Goal: Task Accomplishment & Management: Manage account settings

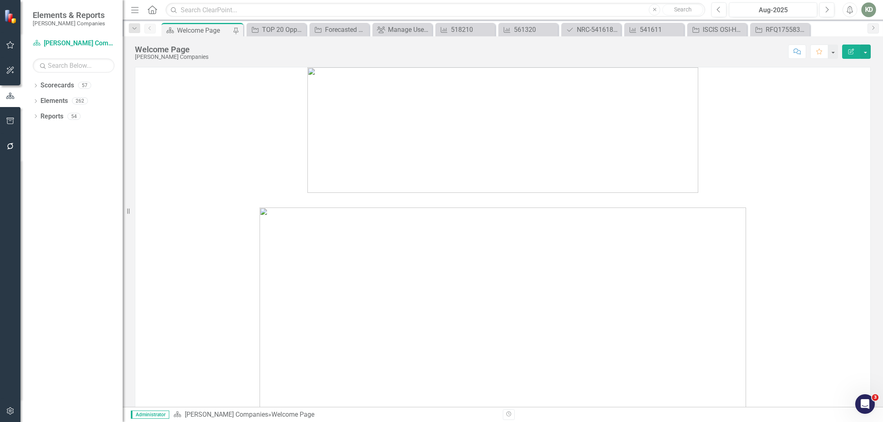
click at [5, 411] on button "button" at bounding box center [10, 411] width 18 height 17
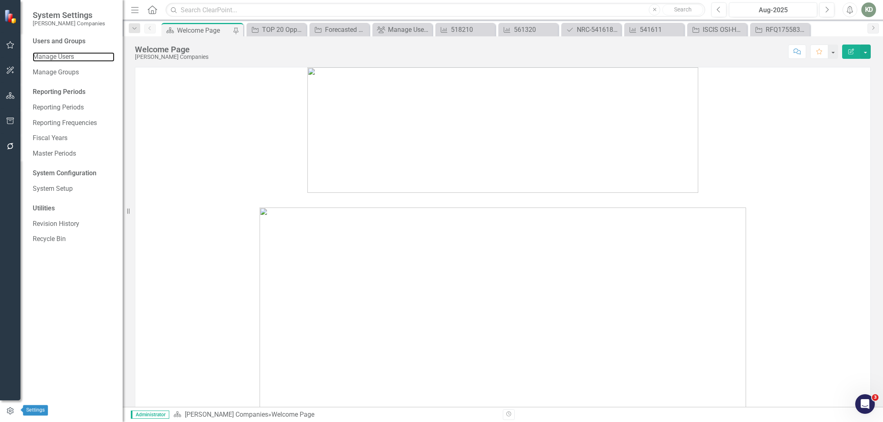
click at [62, 56] on link "Manage Users" at bounding box center [74, 56] width 82 height 9
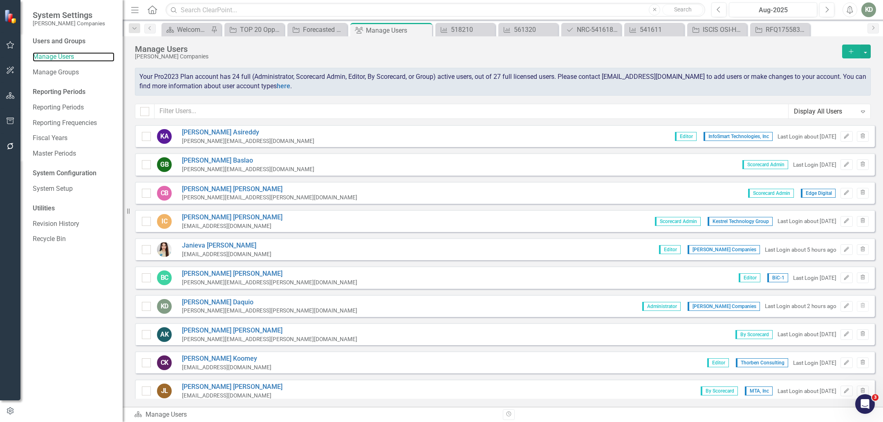
click at [66, 56] on link "Manage Users" at bounding box center [74, 56] width 82 height 9
click at [845, 137] on icon "button" at bounding box center [847, 136] width 5 height 5
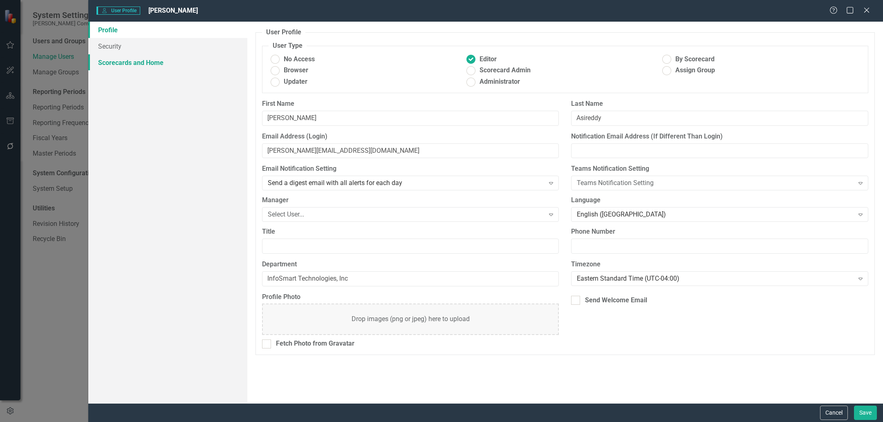
click at [156, 63] on link "Scorecards and Home" at bounding box center [167, 62] width 159 height 16
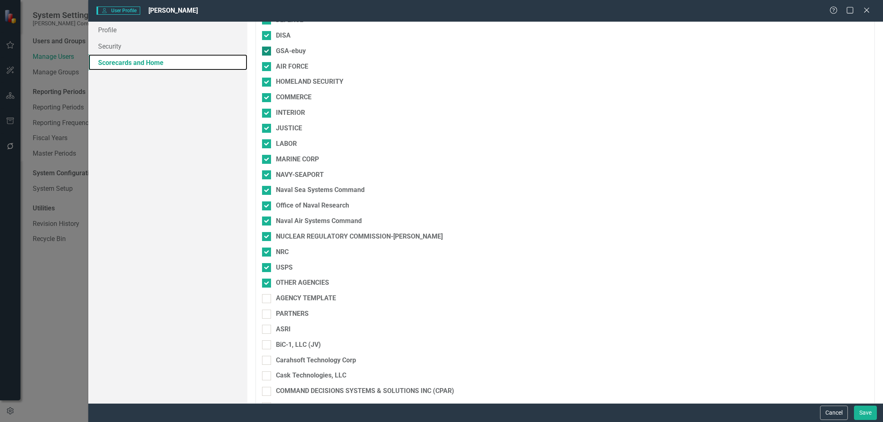
scroll to position [61, 0]
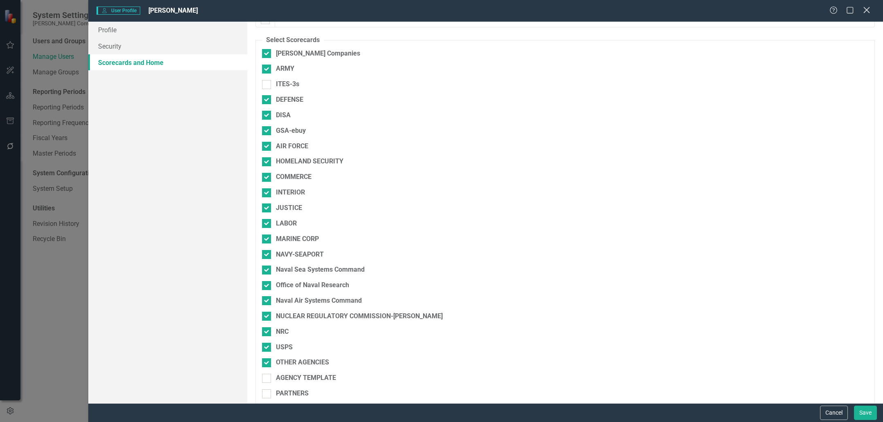
click at [867, 13] on icon "Close" at bounding box center [867, 10] width 10 height 8
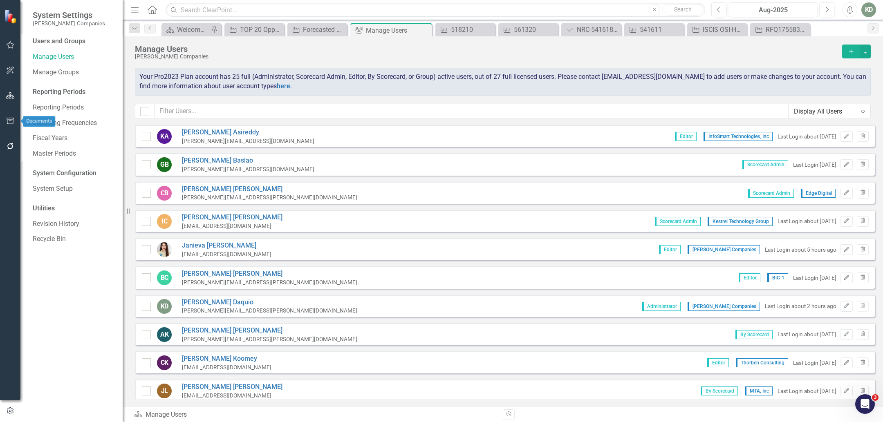
click at [9, 121] on icon "button" at bounding box center [10, 121] width 7 height 7
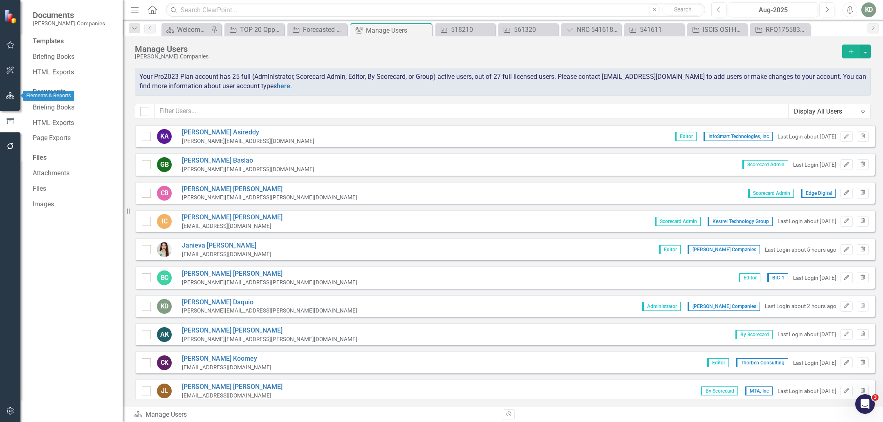
click at [11, 96] on icon "button" at bounding box center [10, 95] width 9 height 7
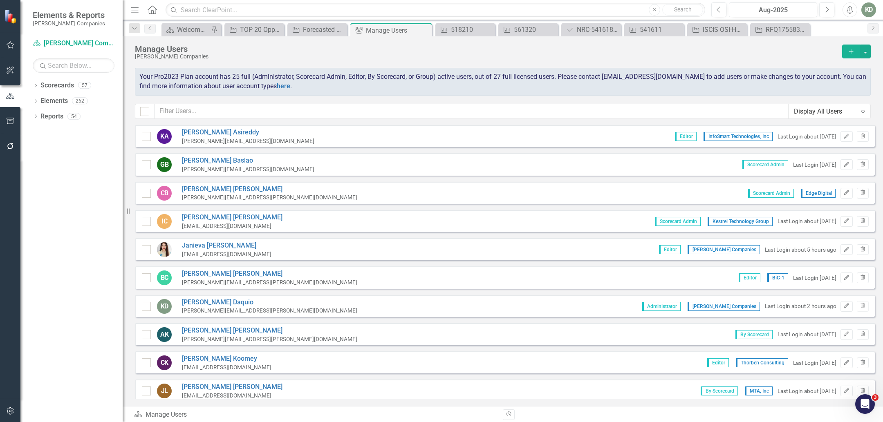
click at [31, 89] on div "Dropdown Scorecards 57 Dropdown STAHL Companies Dropdown ARMY ITES-3s Dropdown …" at bounding box center [71, 251] width 102 height 344
click at [33, 87] on icon "Dropdown" at bounding box center [36, 86] width 6 height 4
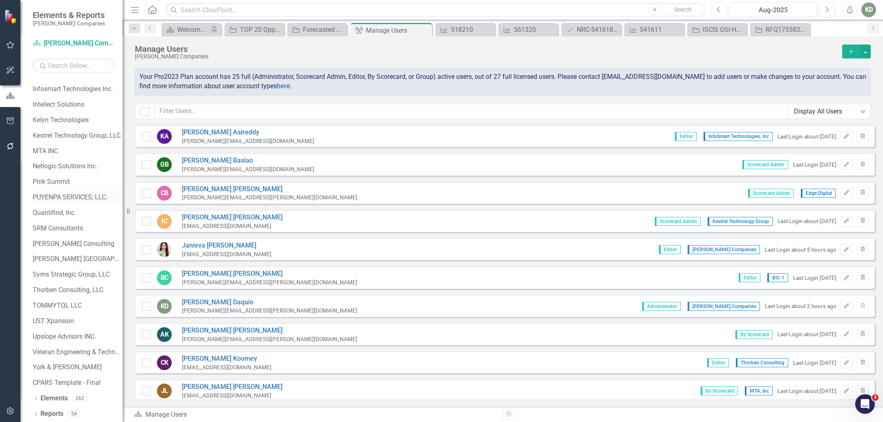
scroll to position [0, 0]
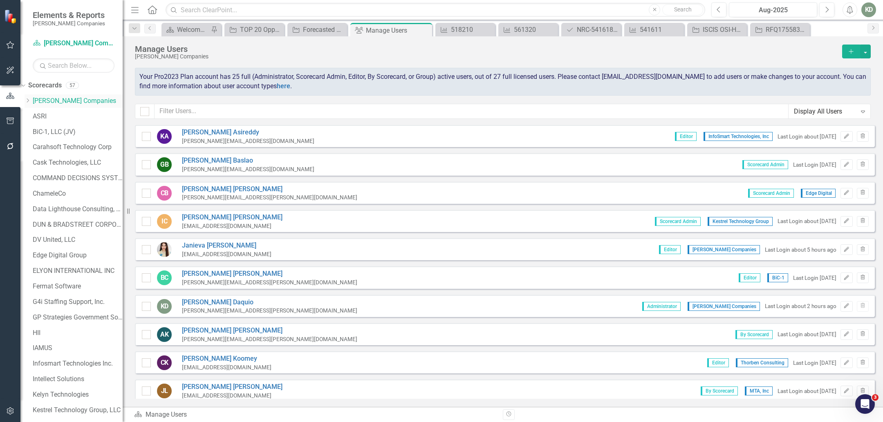
click at [33, 100] on div "Dropdown" at bounding box center [29, 101] width 8 height 7
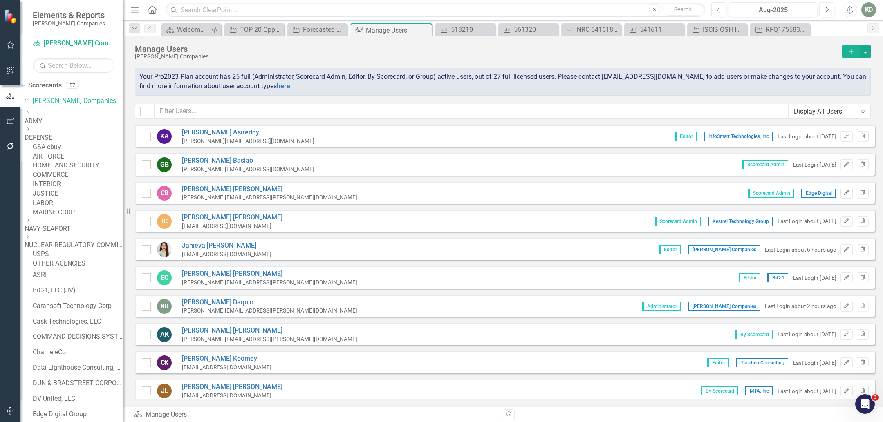
click at [75, 218] on div "MARINE CORP" at bounding box center [78, 212] width 90 height 9
click at [76, 234] on div "Dropdown NAVY-SEAPORT" at bounding box center [74, 225] width 98 height 16
click at [70, 234] on link "NAVY-SEAPORT" at bounding box center [74, 229] width 98 height 9
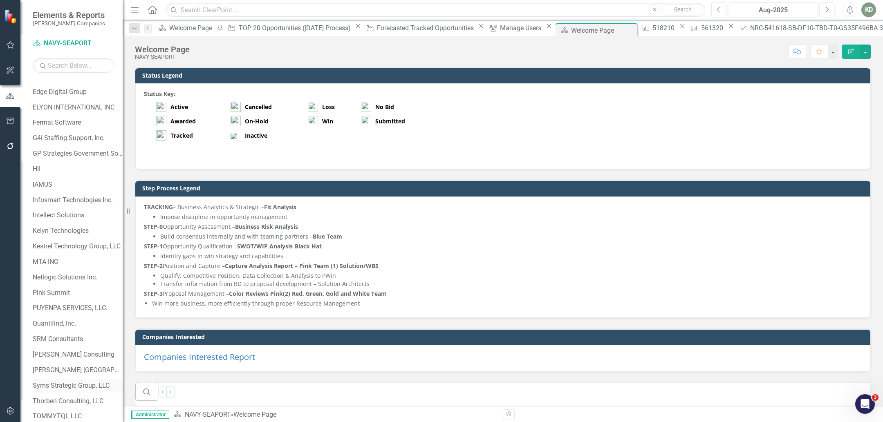
scroll to position [491, 0]
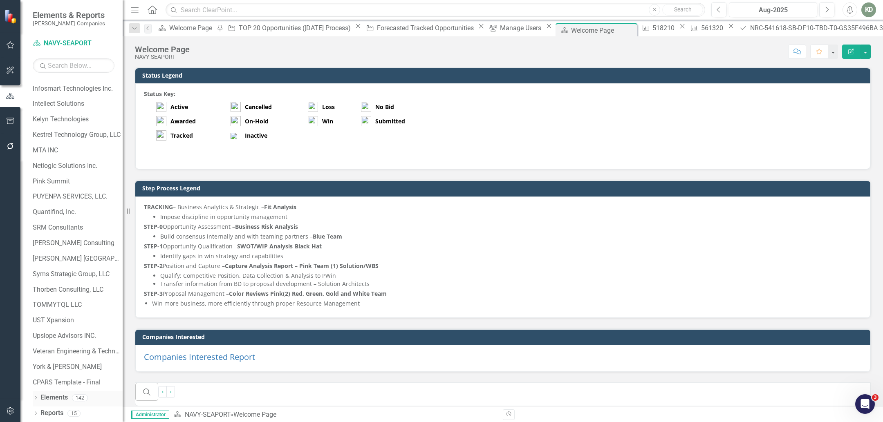
click at [36, 400] on icon "Dropdown" at bounding box center [36, 399] width 6 height 4
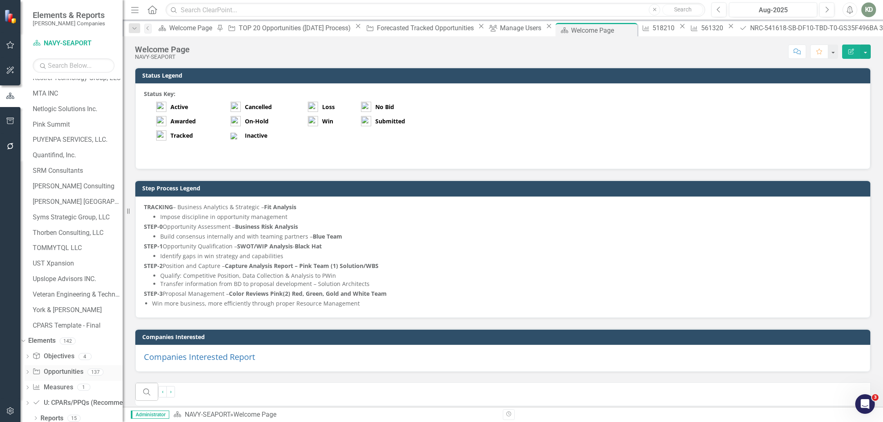
scroll to position [553, 0]
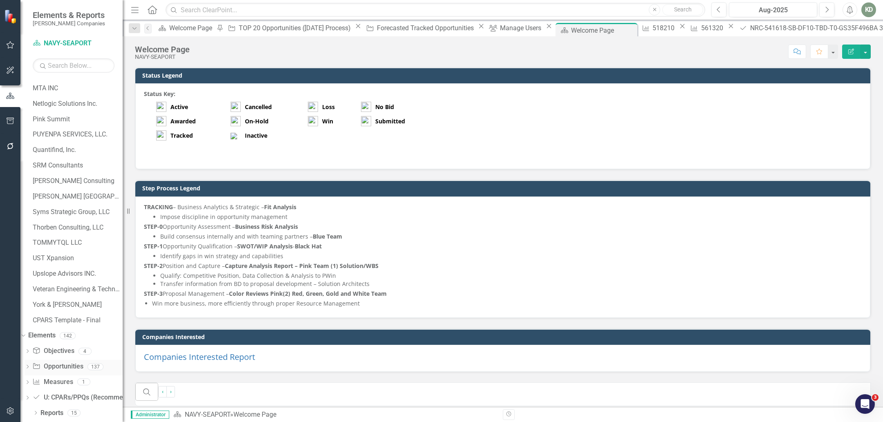
click at [66, 367] on link "Opportunity Opportunities" at bounding box center [57, 366] width 51 height 9
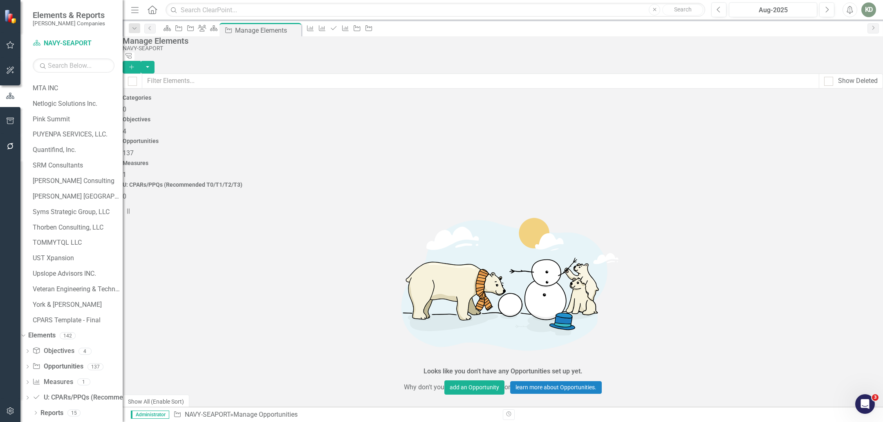
click at [141, 61] on button "Add" at bounding box center [132, 67] width 18 height 13
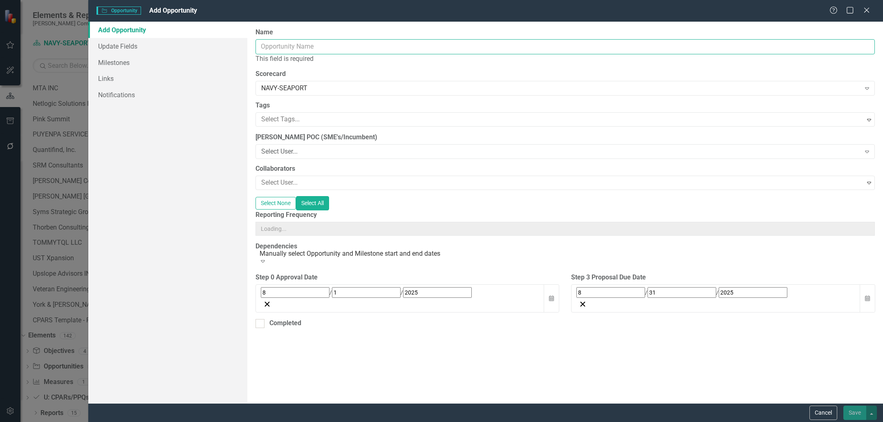
click at [472, 52] on input "Name" at bounding box center [566, 46] width 620 height 15
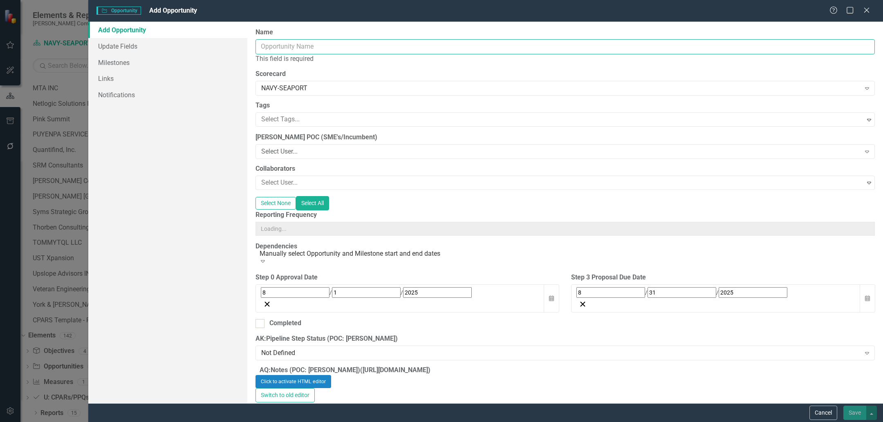
click at [475, 47] on input "Name" at bounding box center [566, 46] width 620 height 15
paste input "ENGINEERING SERVICES AT STRATEGIC SYSTEMS GUIDANCE NAVIGATION AND CONTROL DIVIS…"
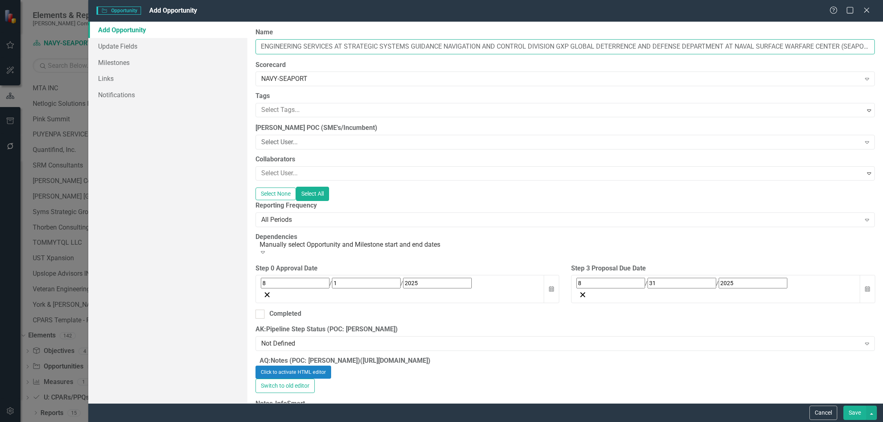
click at [360, 44] on input "ENGINEERING SERVICES AT STRATEGIC SYSTEMS GUIDANCE NAVIGATION AND CONTROL DIVIS…" at bounding box center [566, 46] width 620 height 15
click at [260, 47] on input "ENGINEERING SERVICES AT STRATEGIC SYSTEMS GUIDANCE NAVIGATION AND CONTROL DIVIS…" at bounding box center [566, 46] width 620 height 15
click at [270, 47] on input "ESSGNCD ENGINEERING SERVICES AT STRATEGIC SYSTEMS GUIDANCE NAVIGATION AND CONTR…" at bounding box center [566, 46] width 620 height 15
click at [292, 47] on input "ESSSGNCD ENGINEERING SERVICES AT STRATEGIC SYSTEMS GUIDANCE NAVIGATION AND CONT…" at bounding box center [566, 46] width 620 height 15
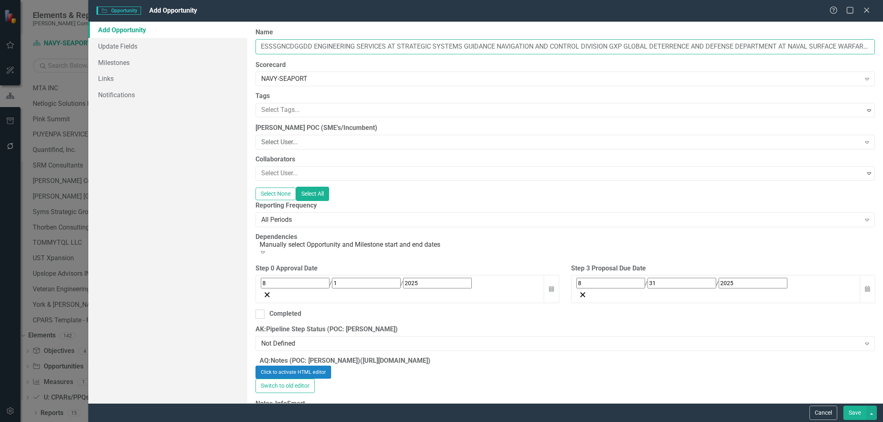
scroll to position [4, 0]
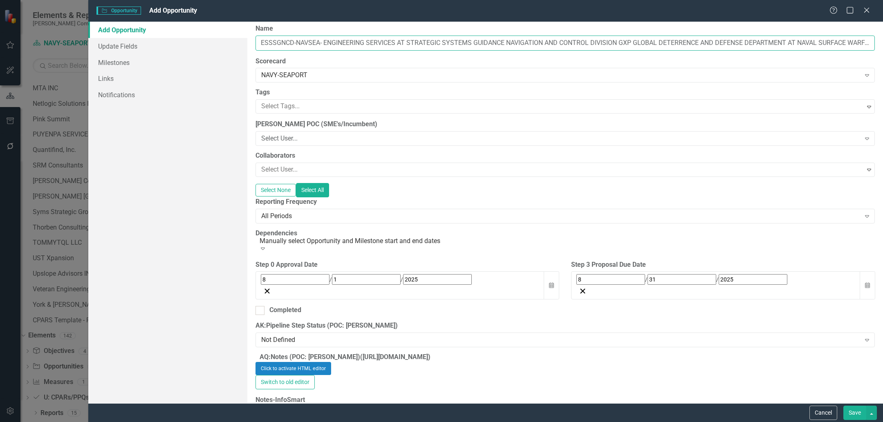
click at [296, 45] on input "ESSSGNCD-NAVSEA- ENGINEERING SERVICES AT STRATEGIC SYSTEMS GUIDANCE NAVIGATION …" at bounding box center [566, 43] width 620 height 15
click at [345, 44] on input "ESSSGNCD-NIWCA-NAVSEA- ENGINEERING SERVICES AT STRATEGIC SYSTEMS GUIDANCE NAVIG…" at bounding box center [566, 43] width 620 height 15
click at [348, 43] on input "ESSSGNCD-NIWCA-NAVSEA- ENGINEERING SERVICES AT STRATEGIC SYSTEMS GUIDANCE NAVIG…" at bounding box center [566, 43] width 620 height 15
click at [308, 44] on input "ESSSGNCD-NIWCA-NAVSEA- ENGINEERING SERVICES AT STRATEGIC SYSTEMS GUIDANCE NAVIG…" at bounding box center [566, 43] width 620 height 15
click at [316, 43] on input "ESSSGNCD-NSWCA-NAVSEA- ENGINEERING SERVICES AT STRATEGIC SYSTEMS GUIDANCE NAVIG…" at bounding box center [566, 43] width 620 height 15
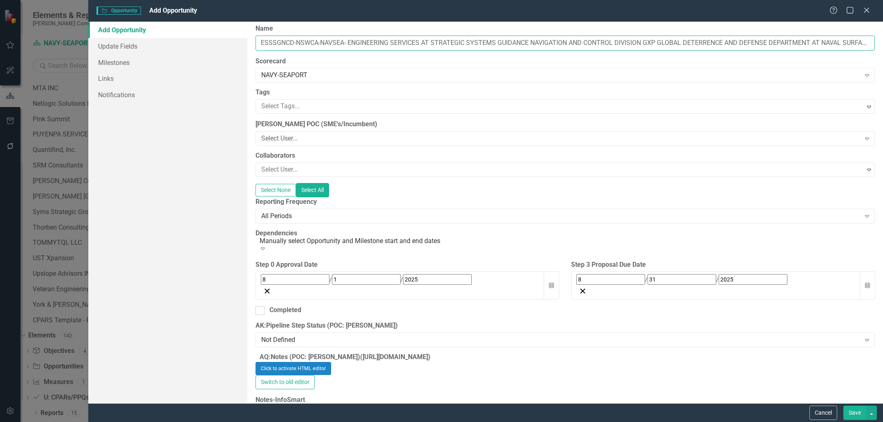
click at [317, 43] on input "ESSSGNCD-NSWCA-NAVSEA- ENGINEERING SERVICES AT STRATEGIC SYSTEMS GUIDANCE NAVIG…" at bounding box center [566, 43] width 620 height 15
click at [345, 43] on input "ESSSGNCD-NSWC-NAVSEA- ENGINEERING SERVICES AT STRATEGIC SYSTEMS GUIDANCE NAVIGA…" at bounding box center [566, 43] width 620 height 15
paste input "245727"
click at [365, 45] on input "ESSSGNCD-NSWC-NAVSEA- 245727 : ENGINEERING SERVICES AT STRATEGIC SYSTEMS GUIDAN…" at bounding box center [566, 43] width 620 height 15
click at [369, 44] on input "ESSSGNCD-NSWC-NAVSEA- 245727 : ENGINEERING SERVICES AT STRATEGIC SYSTEMS GUIDAN…" at bounding box center [566, 43] width 620 height 15
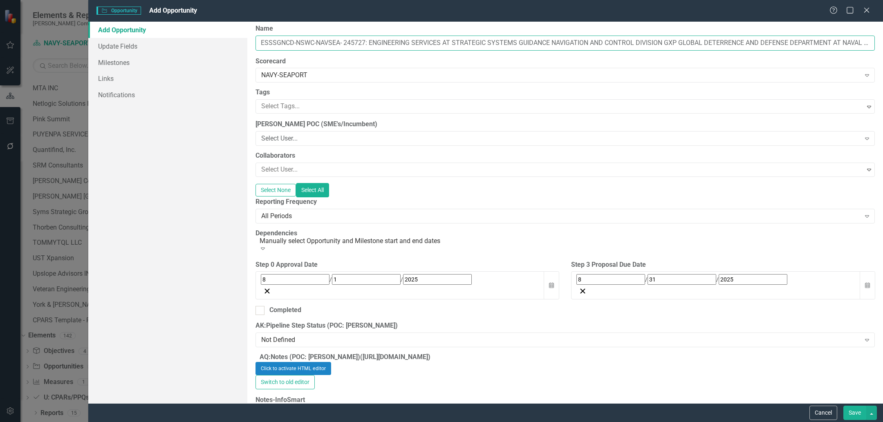
click at [300, 44] on input "ESSSGNCD-NSWC-NAVSEA- 245727: ENGINEERING SERVICES AT STRATEGIC SYSTEMS GUIDANC…" at bounding box center [566, 43] width 620 height 15
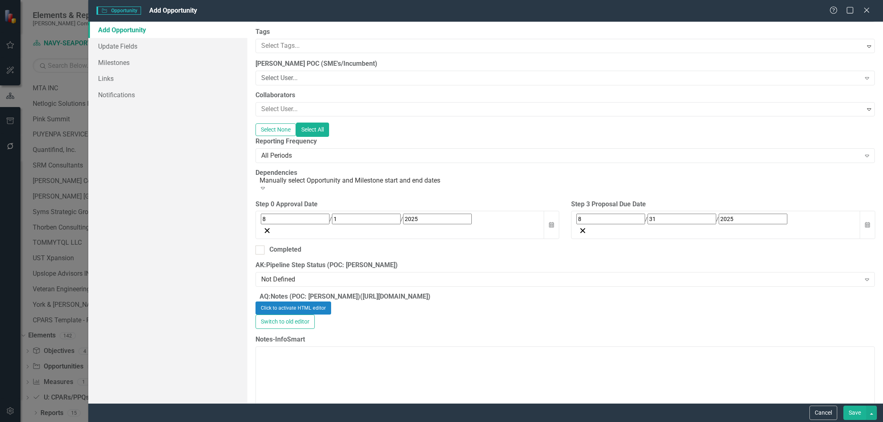
scroll to position [81, 0]
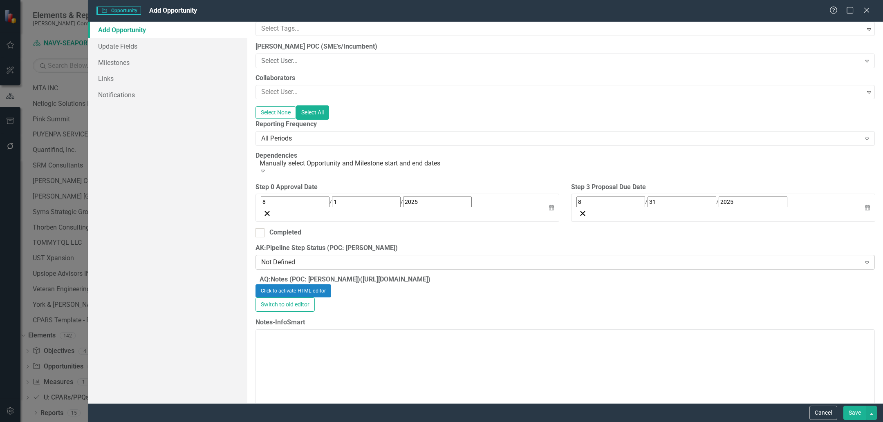
type input "ESSSGNCD-NSWC-NAVSEA- 245727: ENGINEERING SERVICES AT STRATEGIC SYSTEMS GUIDANC…"
click at [328, 258] on div "Not Defined" at bounding box center [561, 262] width 600 height 9
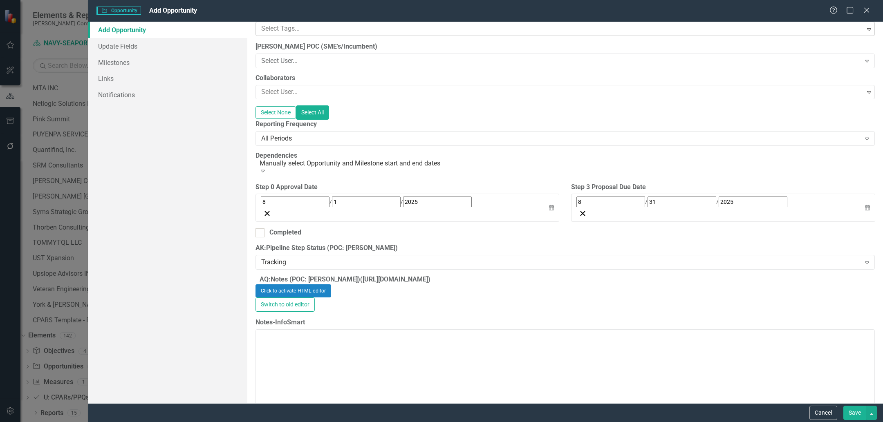
scroll to position [0, 0]
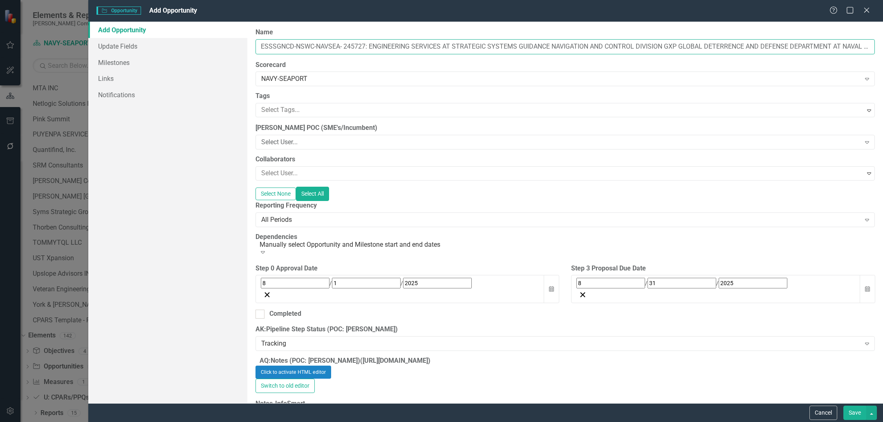
click at [349, 45] on input "ESSSGNCD-NSWC-NAVSEA- 245727: ENGINEERING SERVICES AT STRATEGIC SYSTEMS GUIDANC…" at bounding box center [566, 46] width 620 height 15
drag, startPoint x: 858, startPoint y: 416, endPoint x: 856, endPoint y: 411, distance: 4.9
click at [858, 416] on button "Save" at bounding box center [855, 413] width 23 height 14
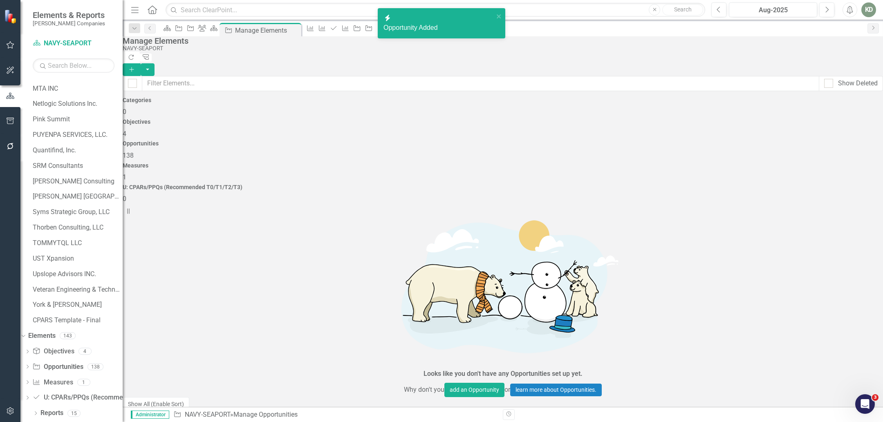
scroll to position [337, 0]
click at [293, 76] on input "text" at bounding box center [480, 83] width 677 height 15
paste input "245727"
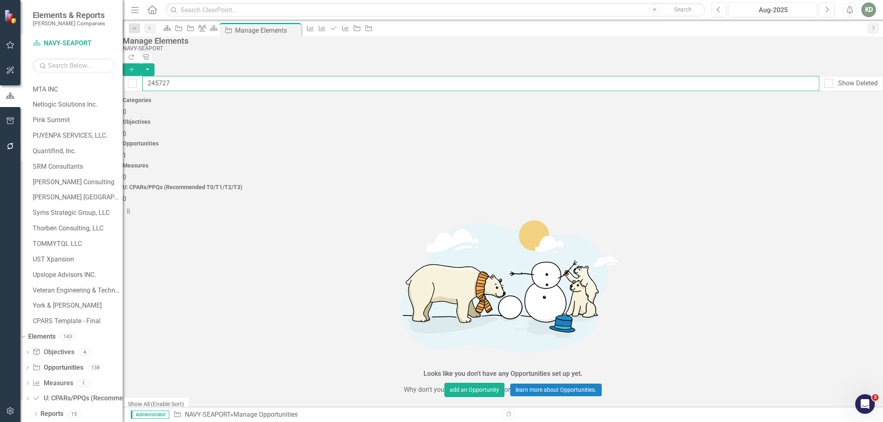
type input "245727"
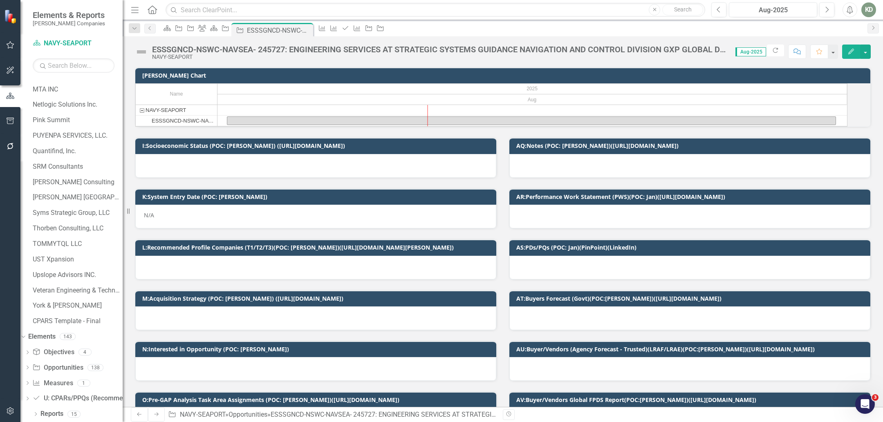
click at [153, 55] on div "NAVY-SEAPORT" at bounding box center [439, 57] width 575 height 6
click at [146, 54] on img at bounding box center [141, 51] width 13 height 13
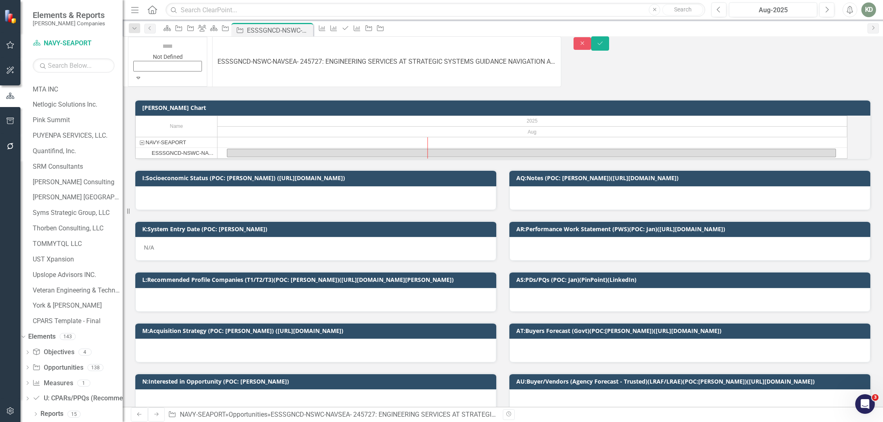
click at [148, 53] on div "Not Defined" at bounding box center [167, 56] width 69 height 32
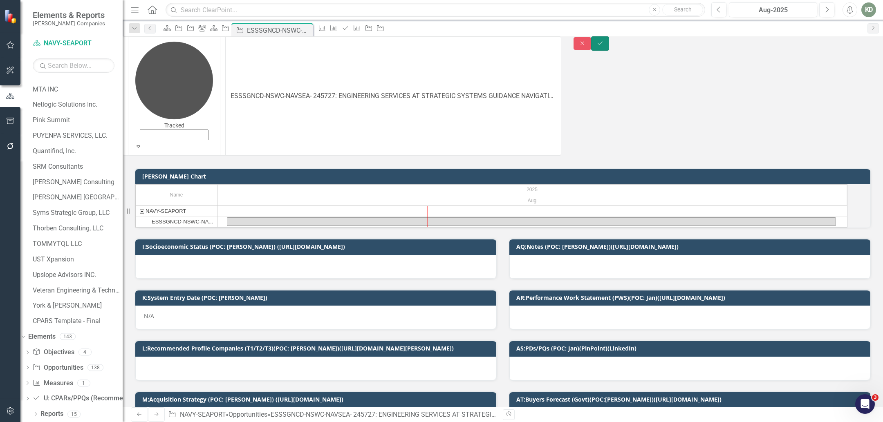
click at [609, 47] on button "Save" at bounding box center [600, 43] width 18 height 14
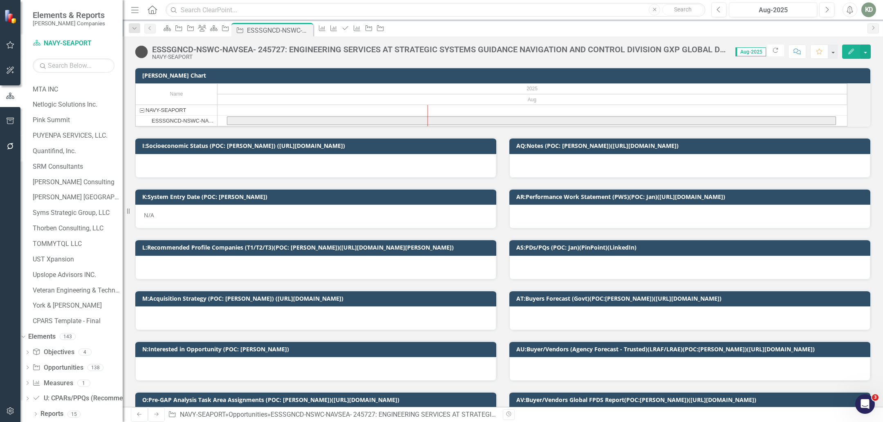
click at [298, 220] on div "N/A" at bounding box center [315, 217] width 361 height 24
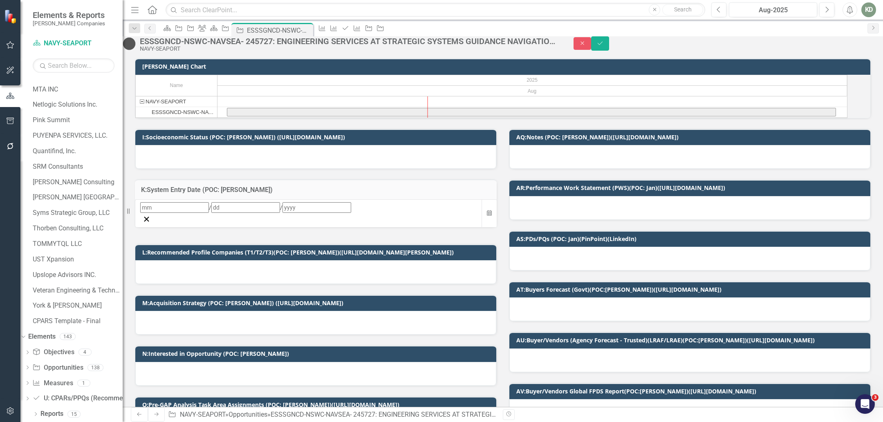
click at [265, 213] on div "/ /" at bounding box center [308, 207] width 337 height 11
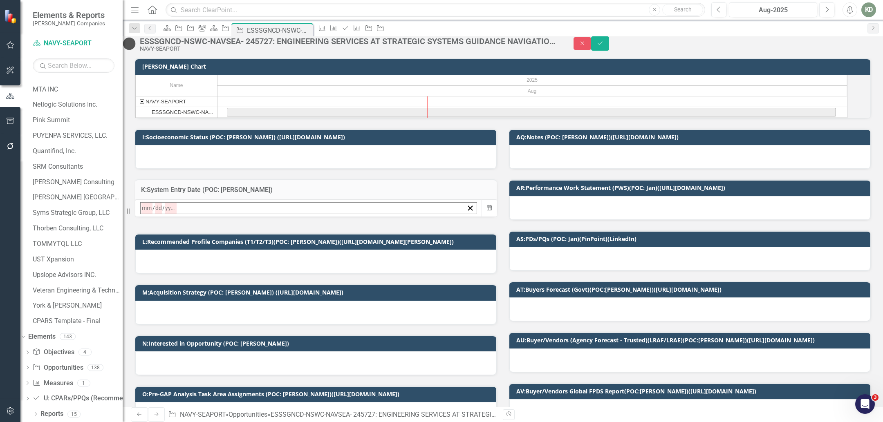
click at [197, 296] on button "12" at bounding box center [186, 288] width 20 height 15
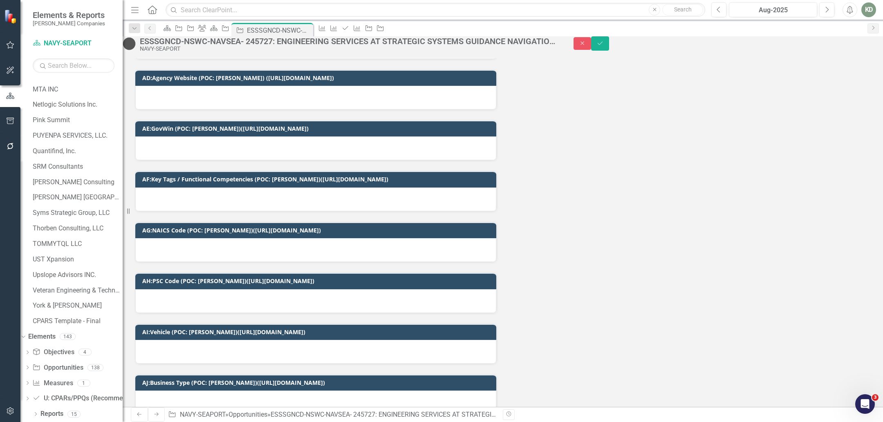
scroll to position [1368, 0]
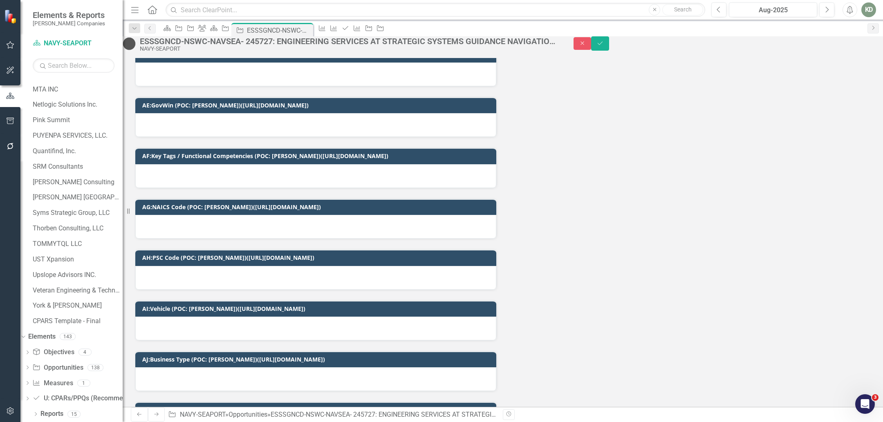
click at [279, 290] on div at bounding box center [315, 278] width 361 height 24
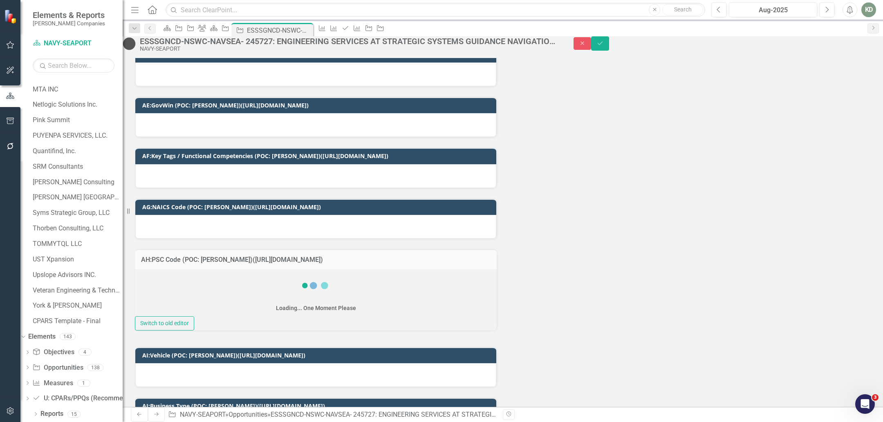
click at [270, 303] on div "Loading... One Moment Please" at bounding box center [316, 293] width 362 height 47
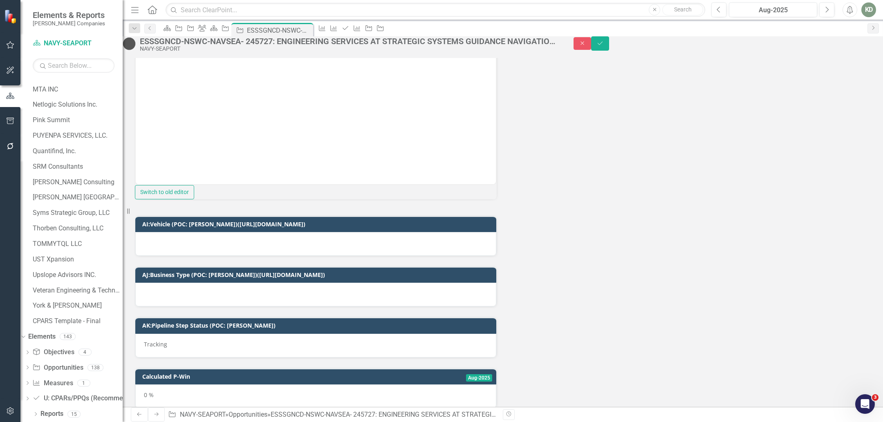
scroll to position [0, 0]
click at [278, 256] on div at bounding box center [315, 244] width 361 height 24
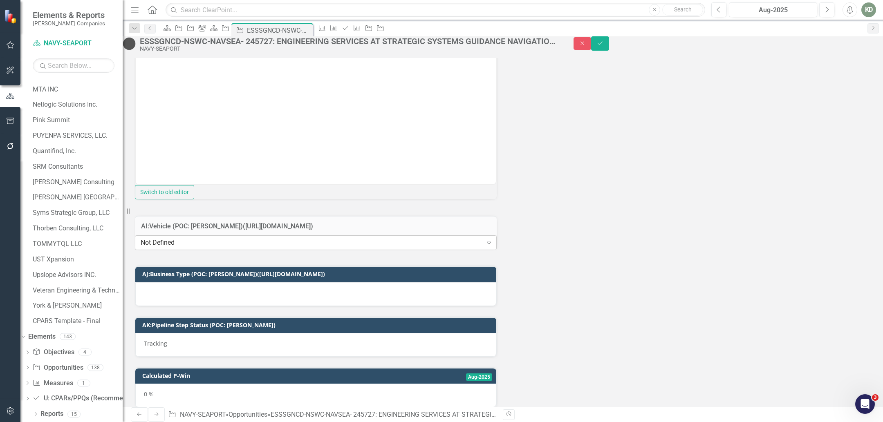
click at [279, 248] on div "Not Defined" at bounding box center [312, 242] width 342 height 9
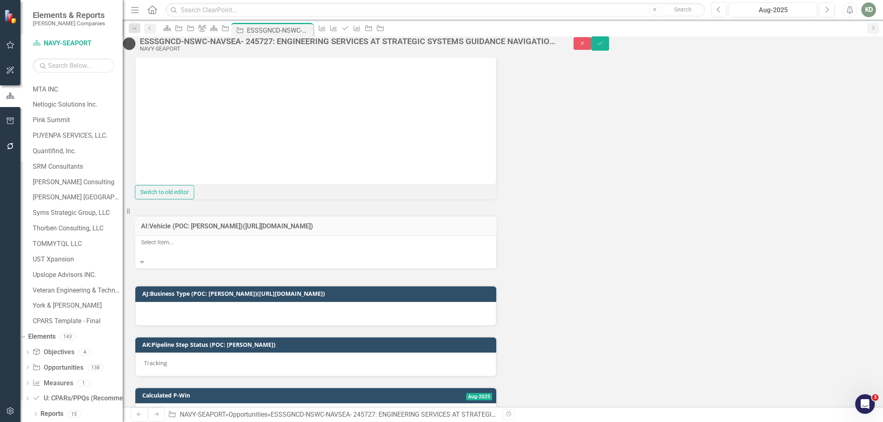
drag, startPoint x: 227, startPoint y: 359, endPoint x: 226, endPoint y: 365, distance: 6.3
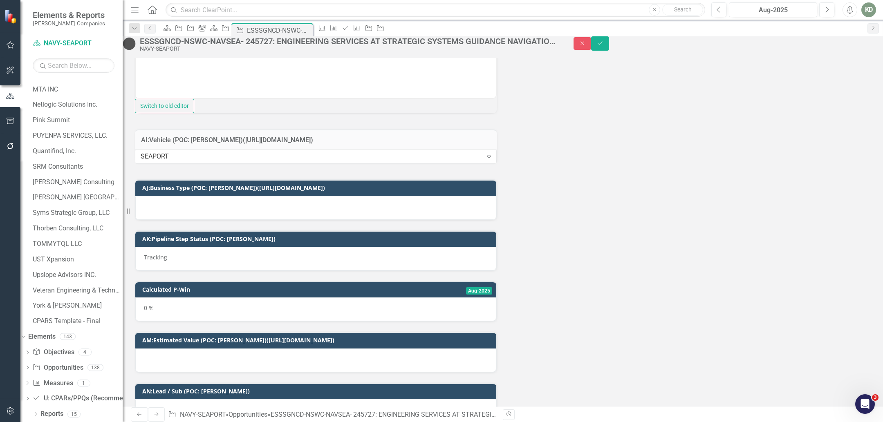
scroll to position [1714, 0]
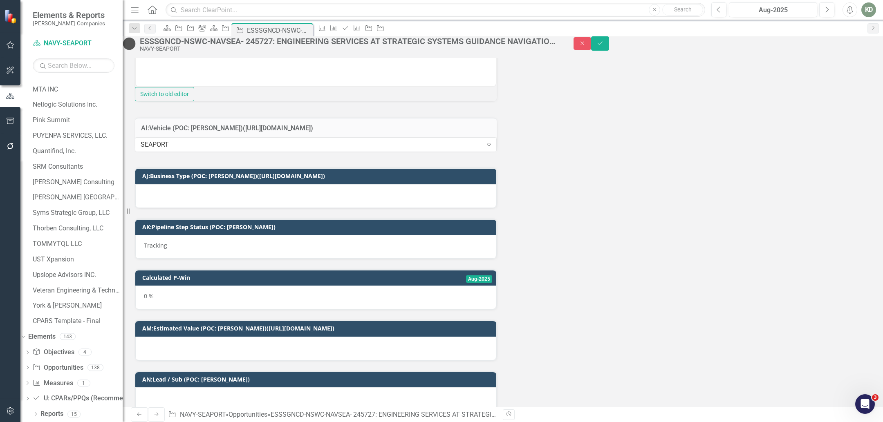
click at [301, 208] on div at bounding box center [315, 196] width 361 height 24
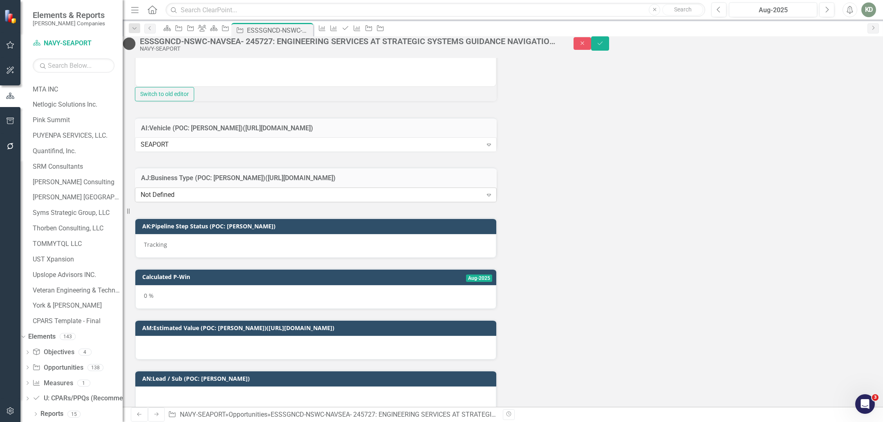
click at [301, 200] on div "Not Defined" at bounding box center [312, 195] width 342 height 9
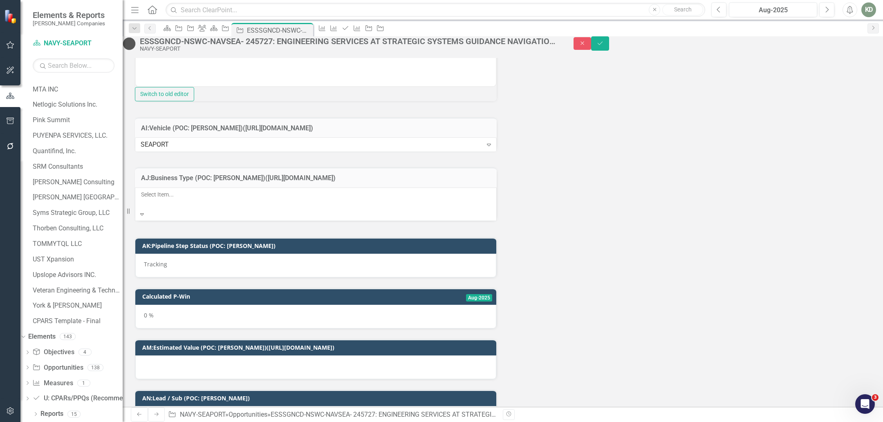
scroll to position [38, 0]
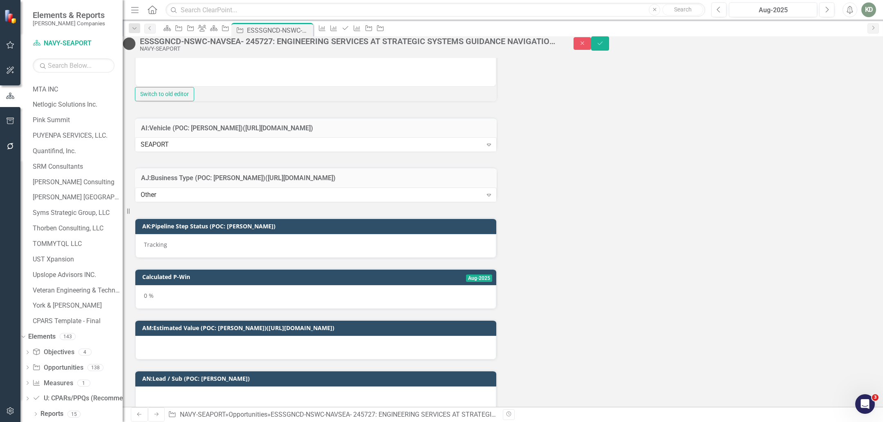
click at [378, 202] on div "Other Expand" at bounding box center [316, 195] width 362 height 14
click at [379, 202] on div "Other Expand" at bounding box center [316, 195] width 362 height 15
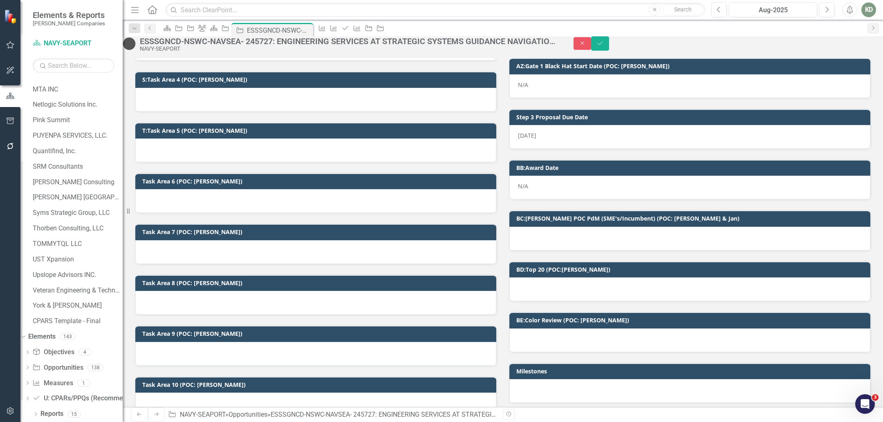
scroll to position [534, 0]
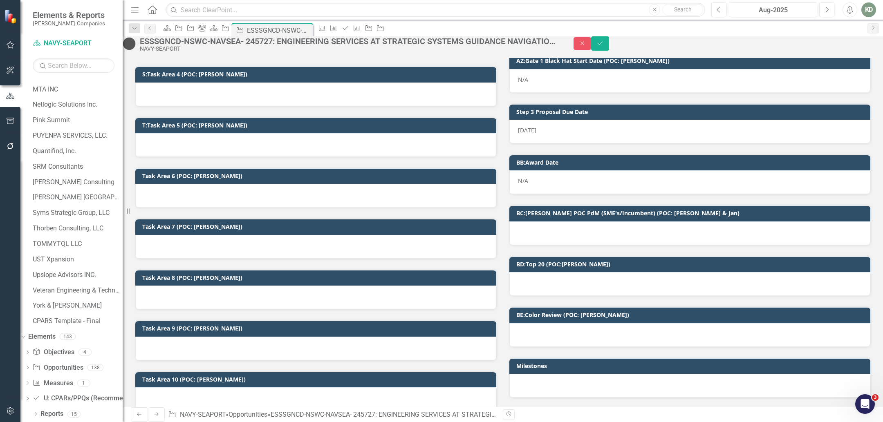
click at [574, 296] on div at bounding box center [690, 284] width 361 height 24
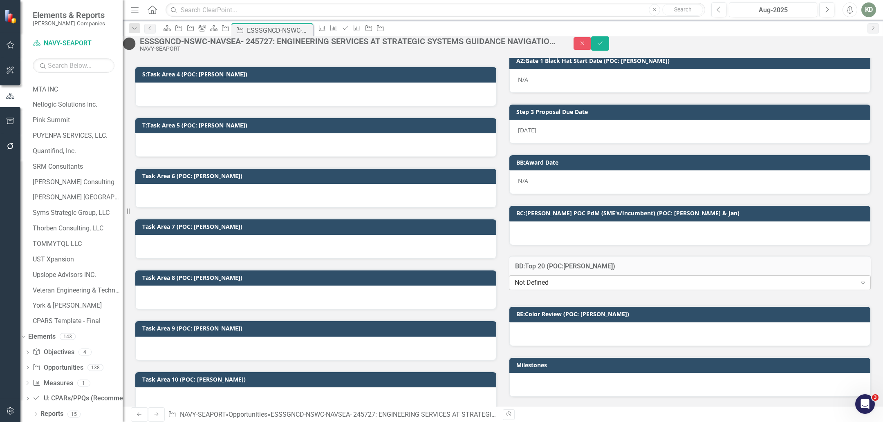
click at [567, 288] on div "Not Defined" at bounding box center [686, 283] width 342 height 9
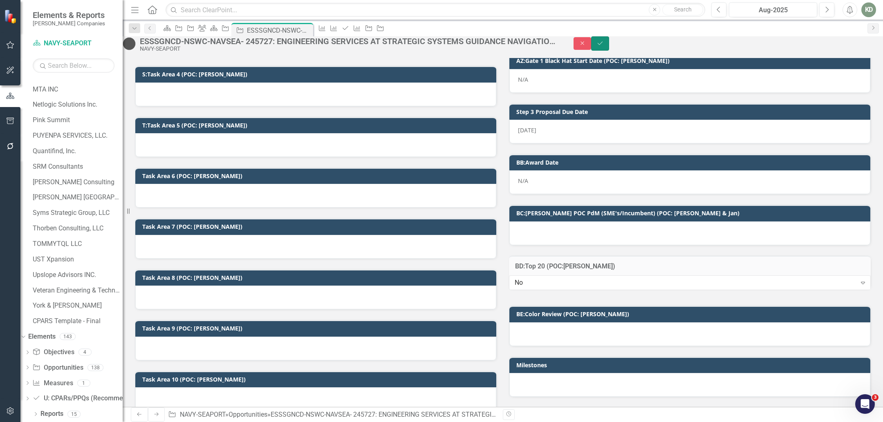
click at [604, 46] on icon "Save" at bounding box center [600, 43] width 7 height 6
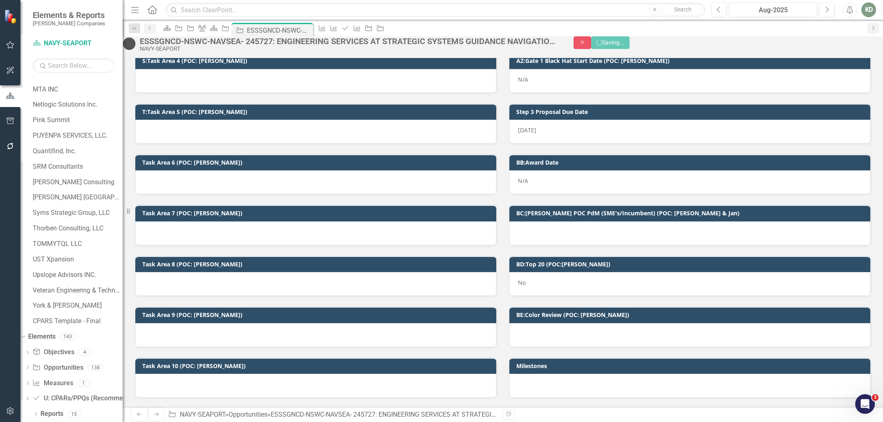
scroll to position [521, 0]
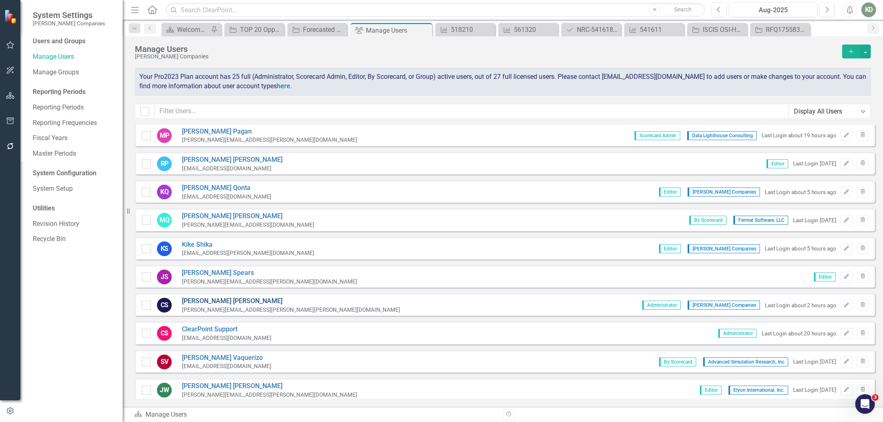
scroll to position [397, 0]
click at [207, 269] on link "Justin Spears" at bounding box center [269, 273] width 175 height 9
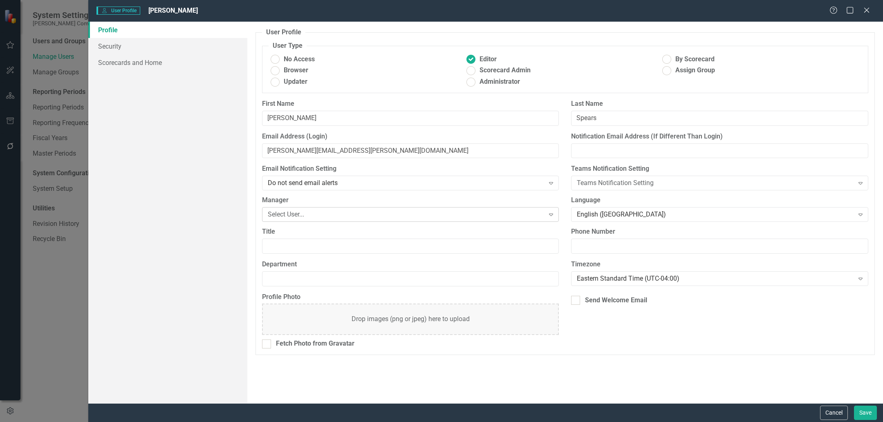
click at [353, 217] on div "Select User..." at bounding box center [406, 214] width 277 height 9
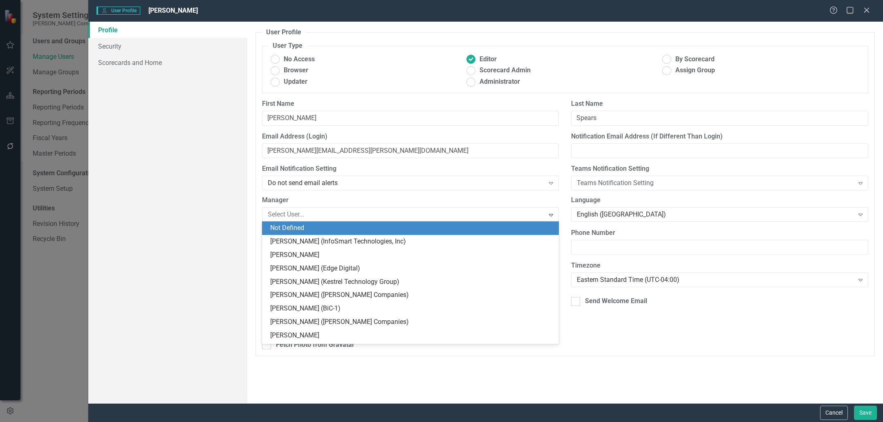
click at [209, 221] on div "Profile Security Scorecards and Home" at bounding box center [167, 213] width 159 height 382
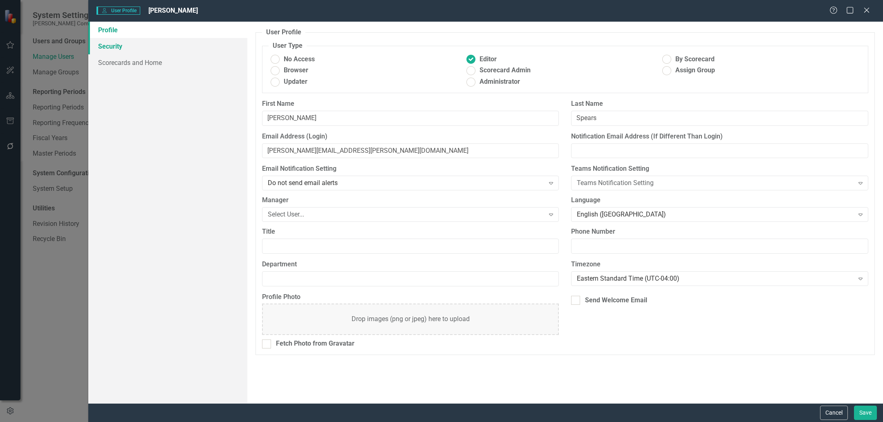
click at [165, 50] on link "Security" at bounding box center [167, 46] width 159 height 16
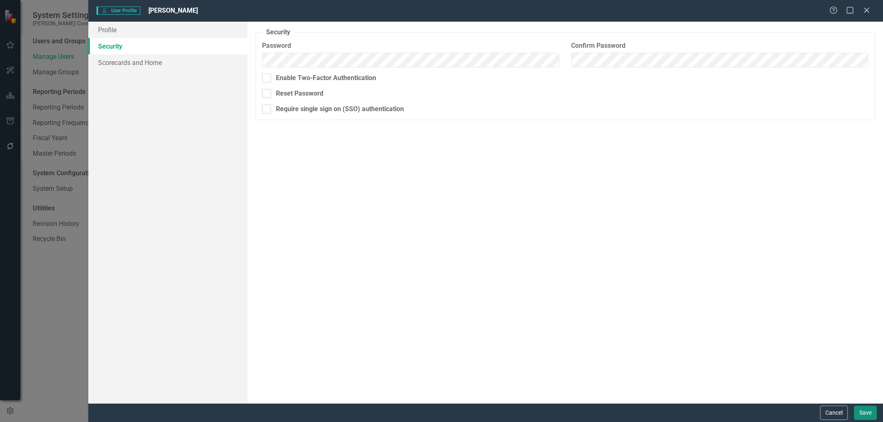
click at [863, 417] on button "Save" at bounding box center [865, 413] width 23 height 14
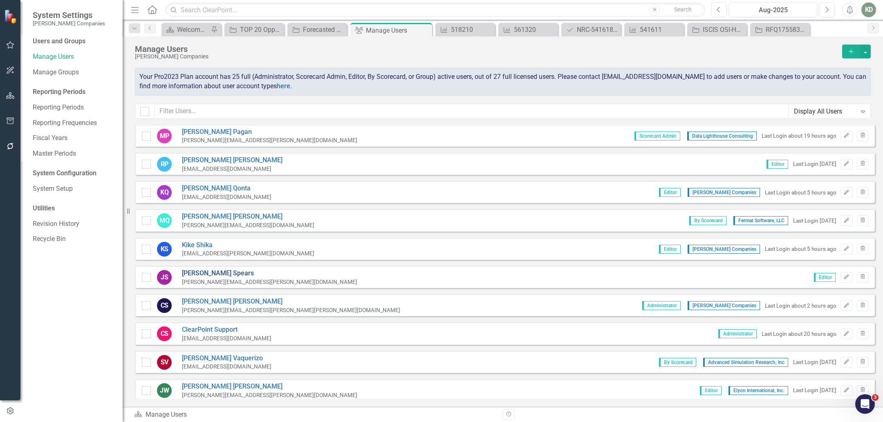
click at [205, 269] on link "Justin Spears" at bounding box center [269, 273] width 175 height 9
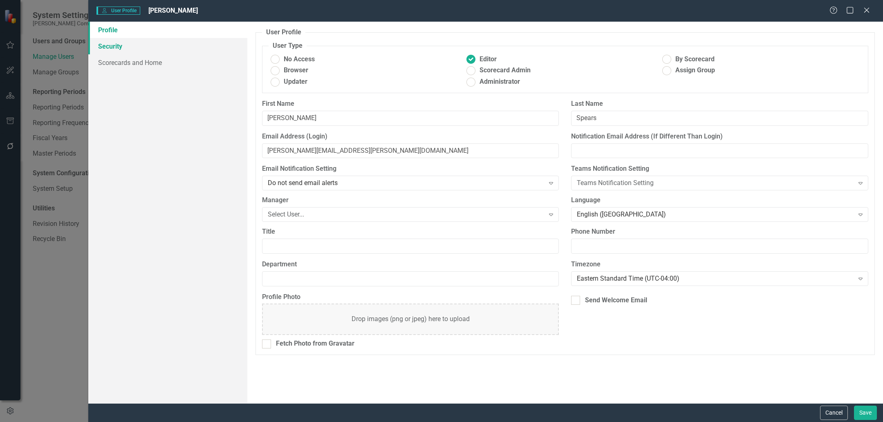
click at [166, 52] on link "Security" at bounding box center [167, 46] width 159 height 16
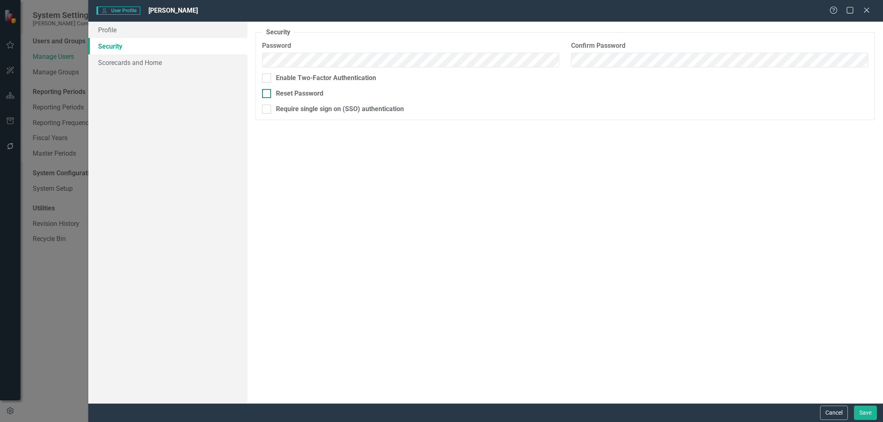
click at [264, 93] on input "Reset Password" at bounding box center [264, 91] width 5 height 5
checkbox input "true"
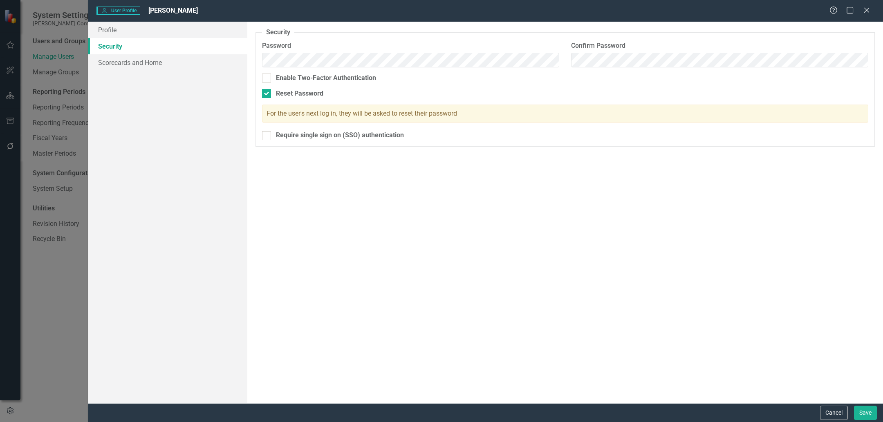
click at [322, 212] on div "Security As an administrator, you can use this page to set the user's password,…" at bounding box center [565, 213] width 636 height 382
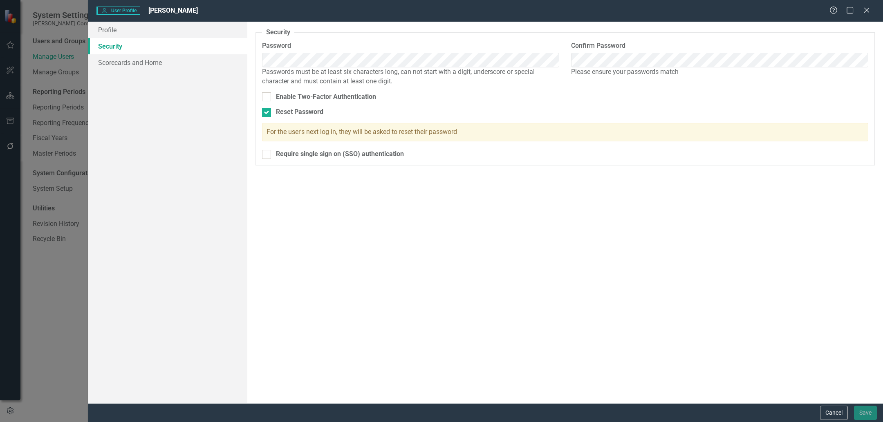
click at [403, 34] on fieldset "Security As an administrator, you can use this page to set the user's password,…" at bounding box center [566, 97] width 620 height 138
click at [223, 61] on div "Profile Security Scorecards and Home User Profile ClearPoint has a wealth of op…" at bounding box center [485, 213] width 795 height 382
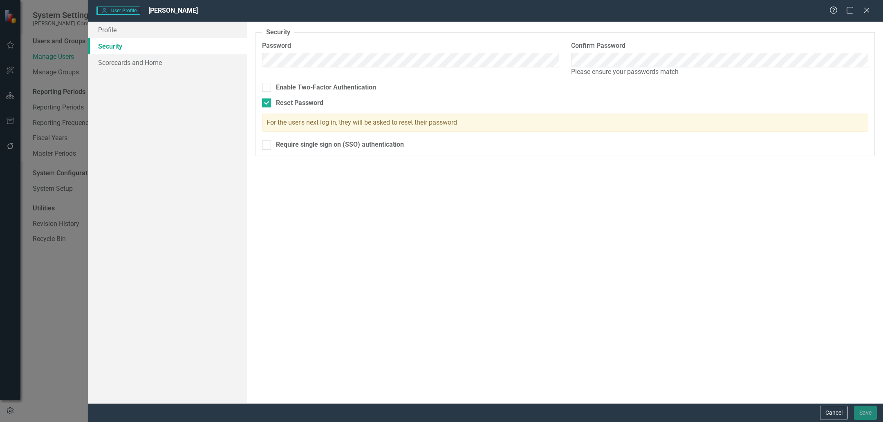
click at [305, 208] on div "Security As an administrator, you can use this page to set the user's password,…" at bounding box center [565, 213] width 636 height 382
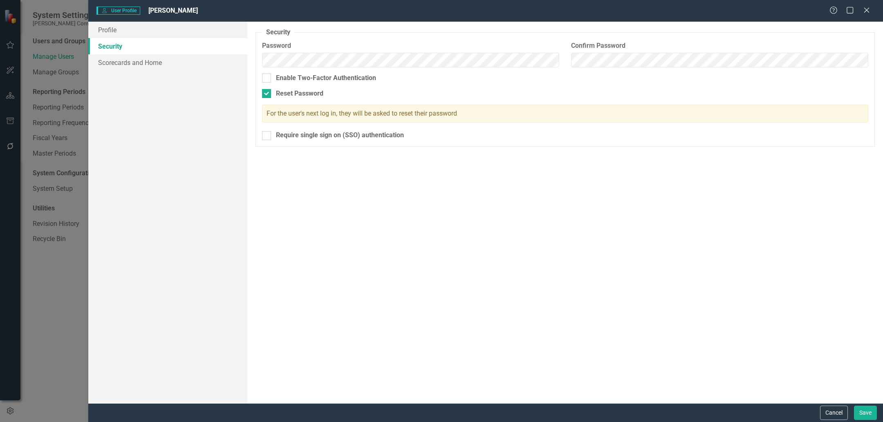
click at [483, 205] on div "Security As an administrator, you can use this page to set the user's password,…" at bounding box center [565, 213] width 636 height 382
click at [868, 415] on button "Save" at bounding box center [865, 413] width 23 height 14
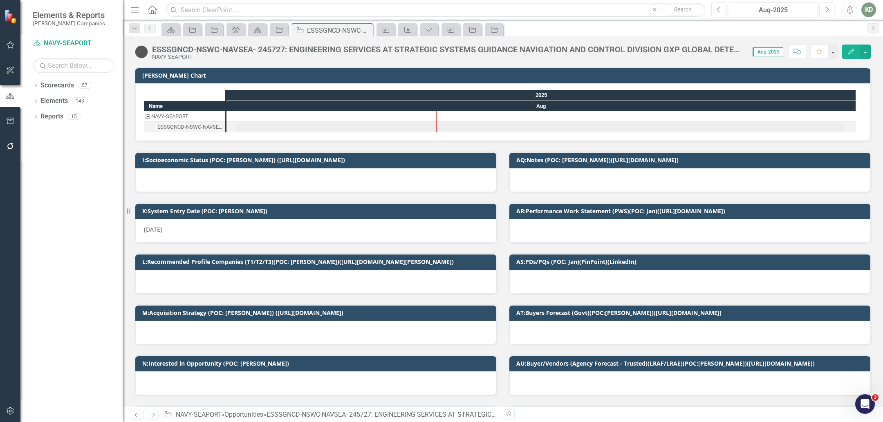
click at [318, 180] on div at bounding box center [315, 181] width 361 height 24
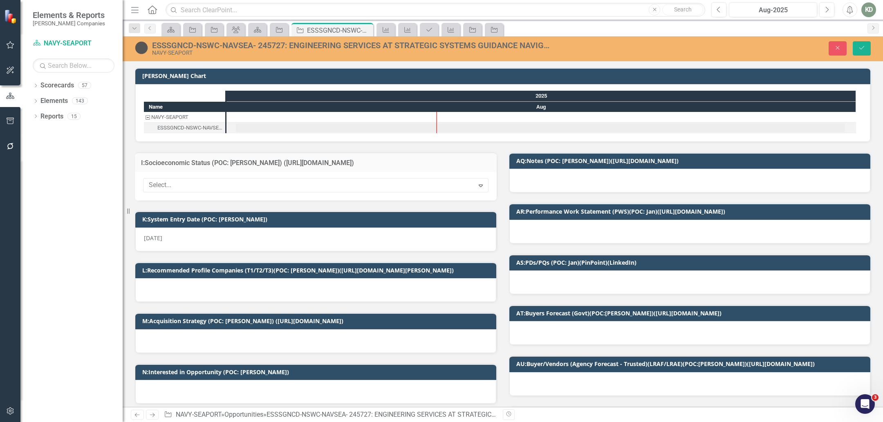
click at [284, 193] on div "Select... Expand" at bounding box center [316, 186] width 362 height 29
click at [288, 187] on div at bounding box center [310, 185] width 329 height 11
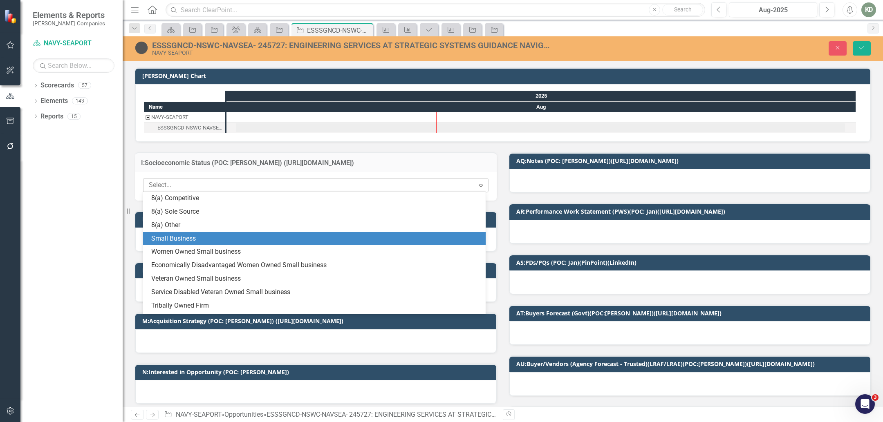
drag, startPoint x: 265, startPoint y: 237, endPoint x: 394, endPoint y: 181, distance: 140.0
click at [265, 237] on div "Small Business" at bounding box center [316, 238] width 330 height 9
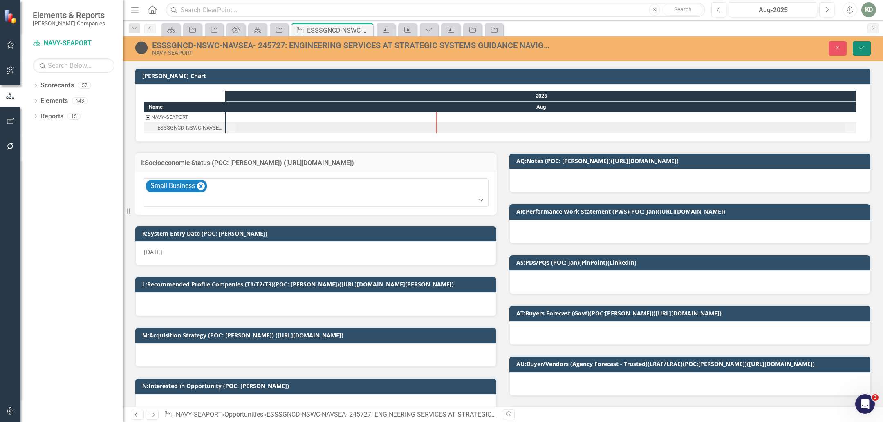
click at [856, 48] on button "Save" at bounding box center [862, 48] width 18 height 14
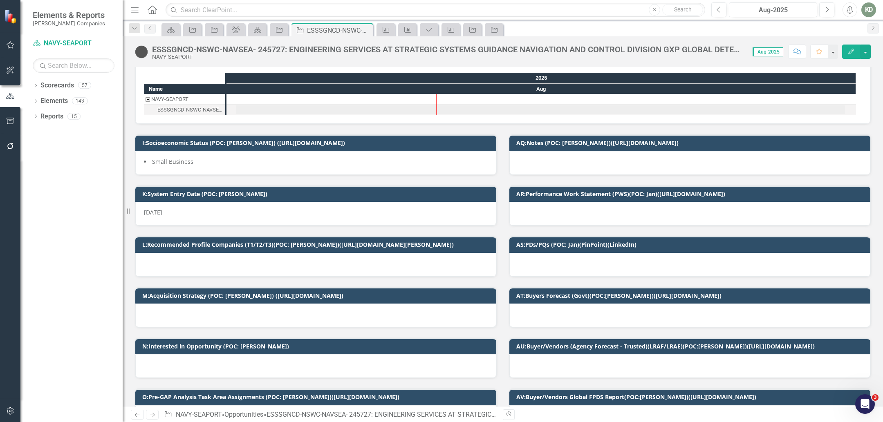
scroll to position [20, 0]
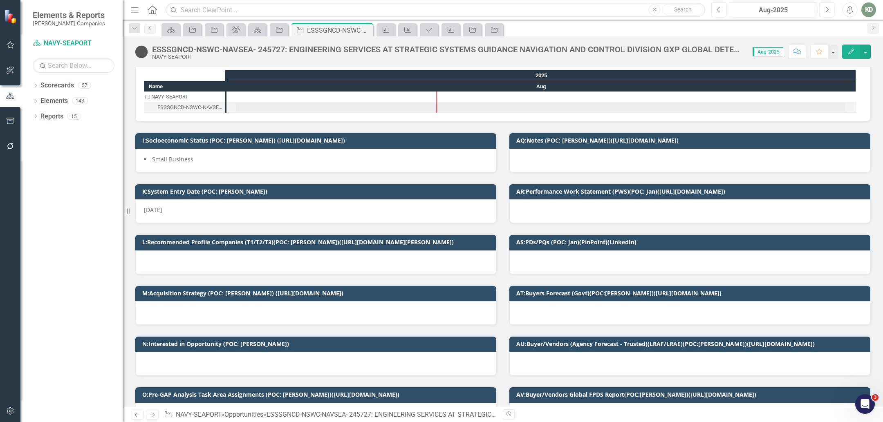
click at [201, 364] on div at bounding box center [315, 364] width 361 height 24
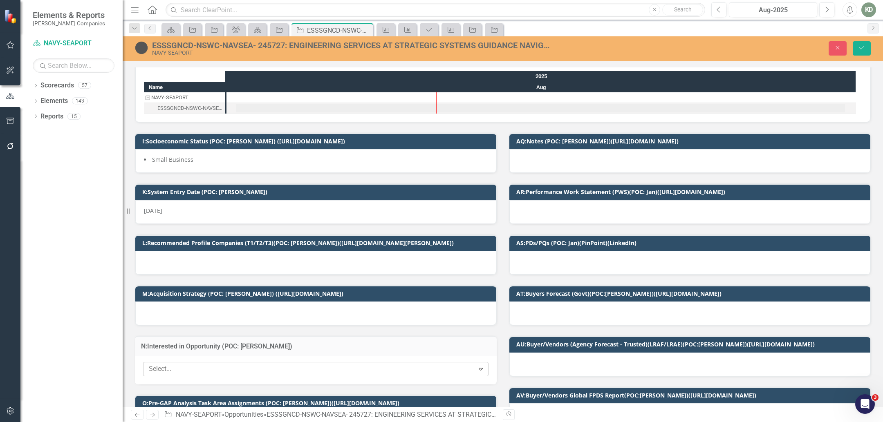
click at [216, 365] on div at bounding box center [310, 369] width 329 height 11
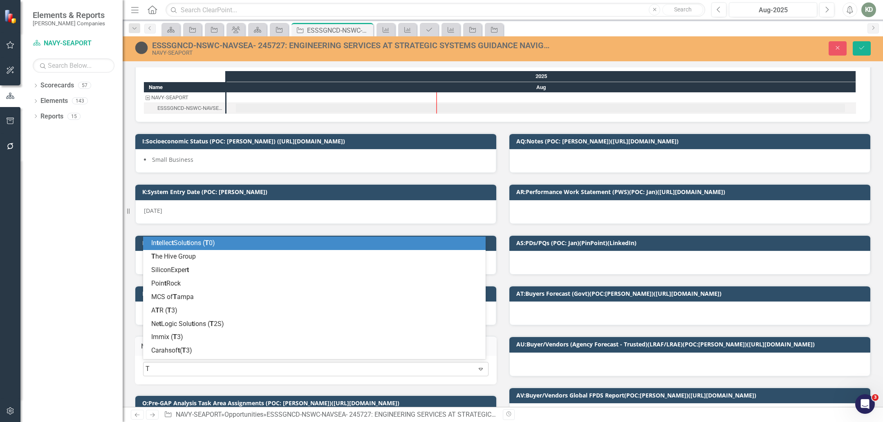
type input "TH"
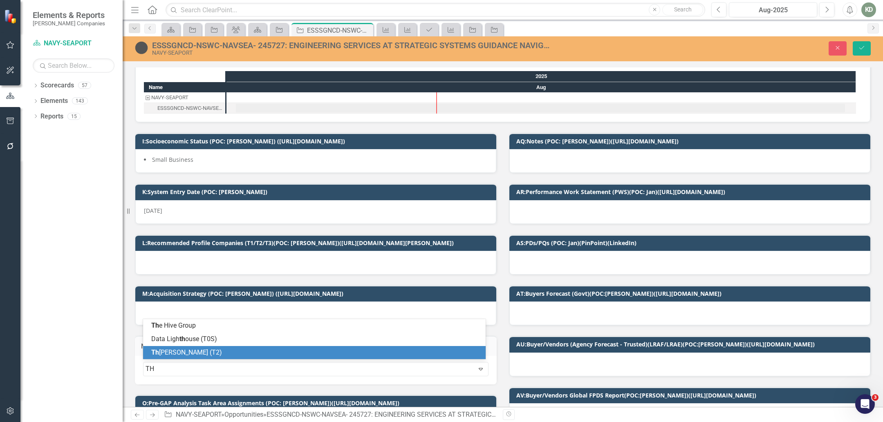
click at [215, 350] on div "Th [PERSON_NAME] (T2)" at bounding box center [316, 352] width 330 height 9
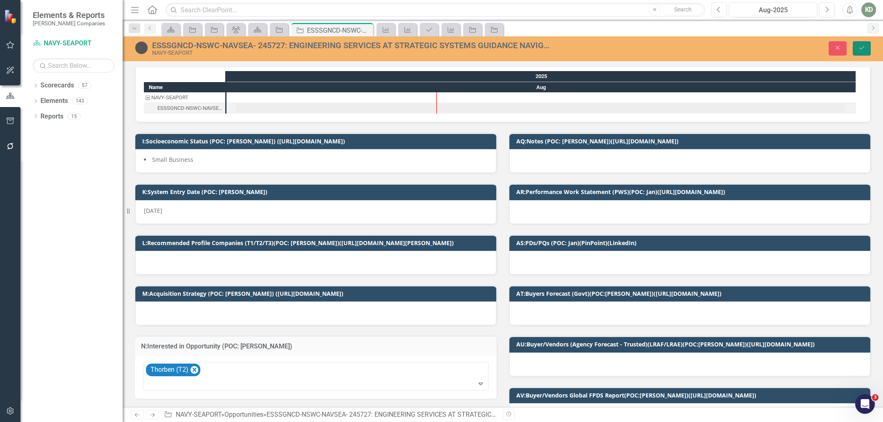
click at [862, 43] on button "Save" at bounding box center [862, 48] width 18 height 14
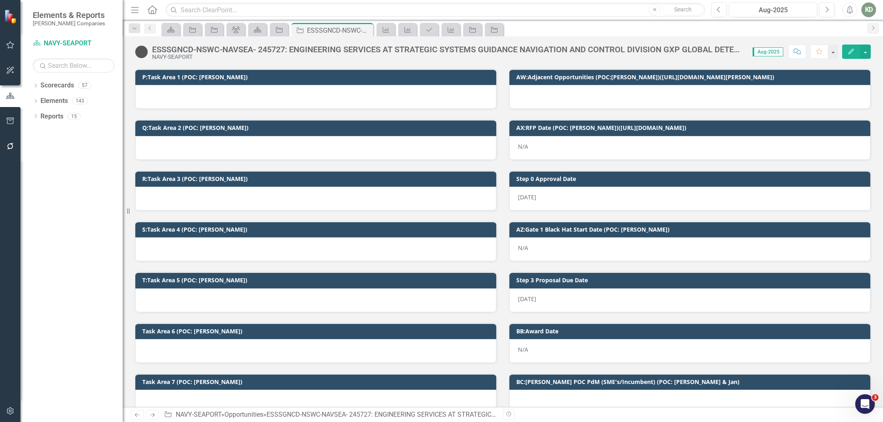
scroll to position [0, 0]
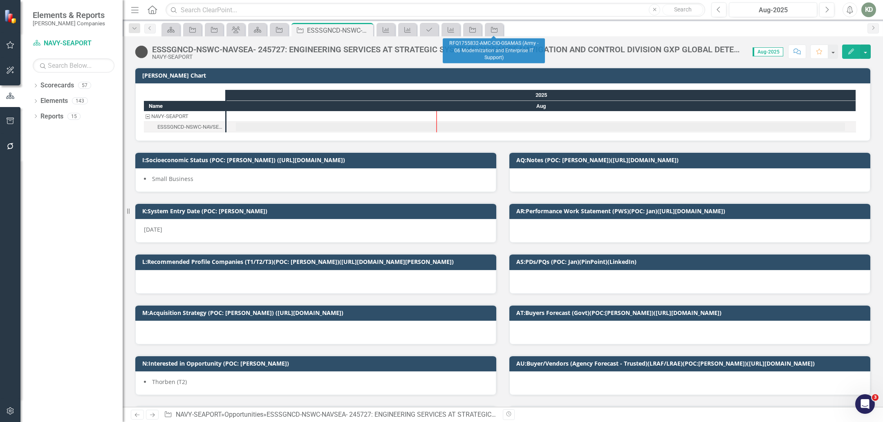
click at [501, 31] on div "Opportunity" at bounding box center [494, 29] width 18 height 13
click at [495, 31] on icon "Opportunity" at bounding box center [494, 30] width 8 height 7
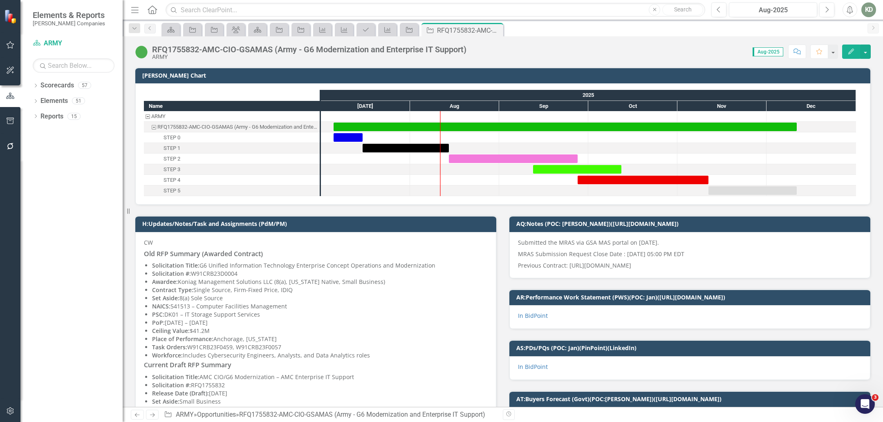
click at [189, 49] on div "RFQ1755832-AMC-CIO-GSAMAS (Army - G6 Modernization and Enterprise IT Support)" at bounding box center [309, 49] width 315 height 9
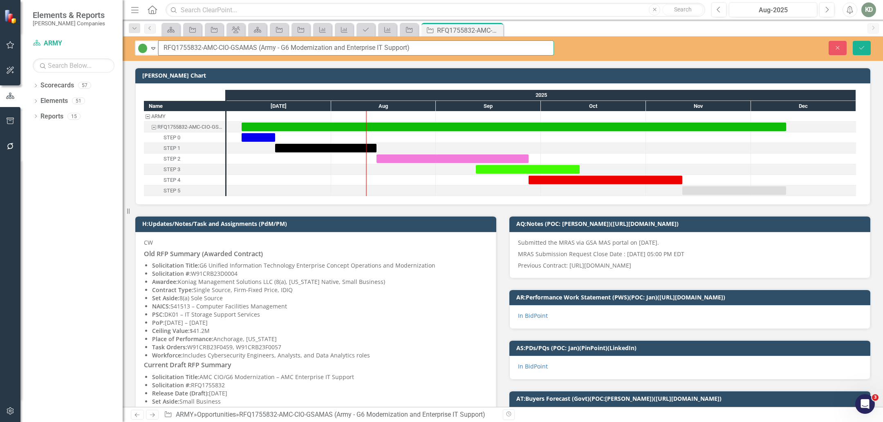
click at [183, 50] on input "RFQ1755832-AMC-CIO-GSAMAS (Army - G6 Modernization and Enterprise IT Support)" at bounding box center [356, 47] width 396 height 15
drag, startPoint x: 275, startPoint y: 16, endPoint x: 218, endPoint y: 13, distance: 56.9
click at [218, 13] on input "text" at bounding box center [436, 10] width 540 height 14
paste input "Computerized Maintenance Management Systems"
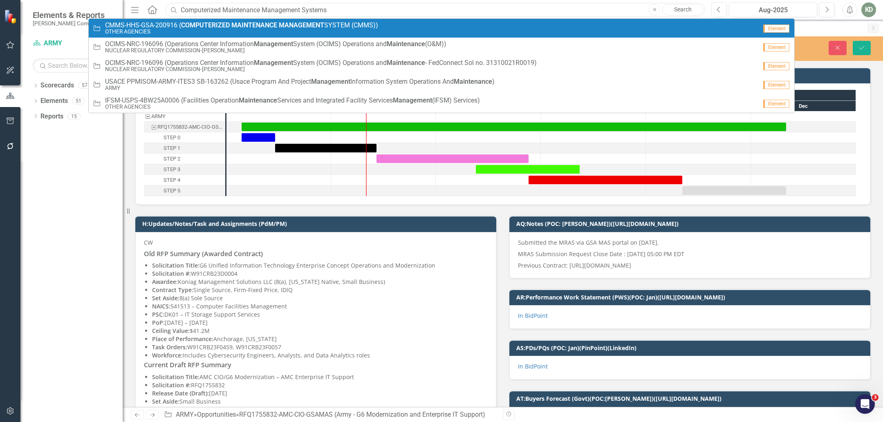
type input "Computerized Maintenance Management Systems"
click at [217, 32] on small "OTHER AGENCIES" at bounding box center [241, 32] width 273 height 6
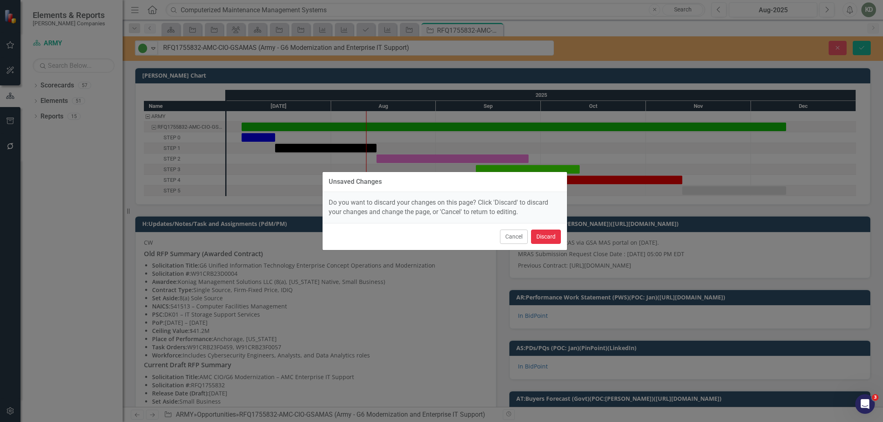
click at [548, 234] on button "Discard" at bounding box center [546, 237] width 30 height 14
